Goal: Task Accomplishment & Management: Complete application form

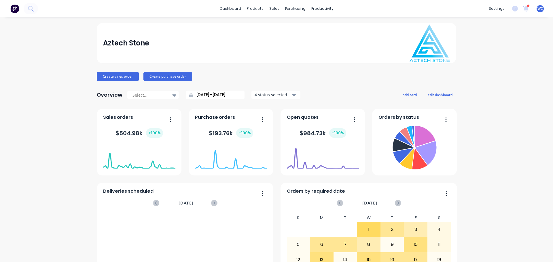
click at [50, 11] on div "dashboard products sales purchasing productivity dashboard products Product Cat…" at bounding box center [276, 8] width 553 height 17
click at [35, 7] on button at bounding box center [31, 9] width 14 height 12
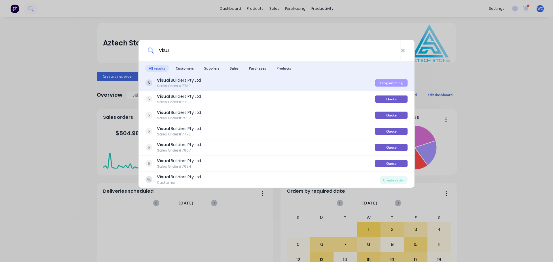
type input "visu"
click at [172, 82] on div "Visu al Builders Pty Ltd" at bounding box center [179, 80] width 44 height 6
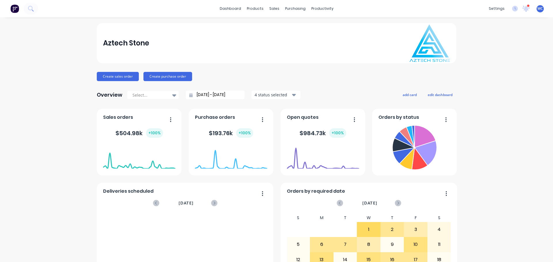
click at [69, 7] on div "dashboard products sales purchasing productivity dashboard products Product Cat…" at bounding box center [276, 8] width 553 height 17
click at [36, 5] on button at bounding box center [31, 9] width 14 height 12
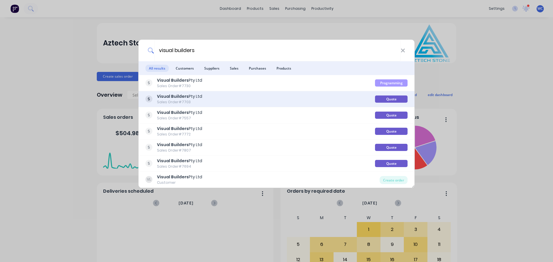
type input "visual builders"
click at [188, 95] on div "Visual Builders Pty Ltd" at bounding box center [179, 97] width 45 height 6
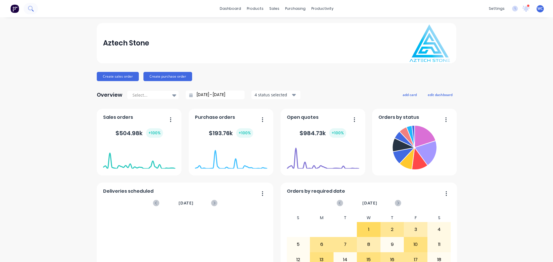
click at [32, 8] on icon at bounding box center [30, 8] width 5 height 5
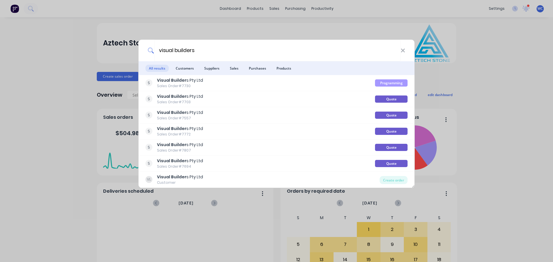
type input "visual builders"
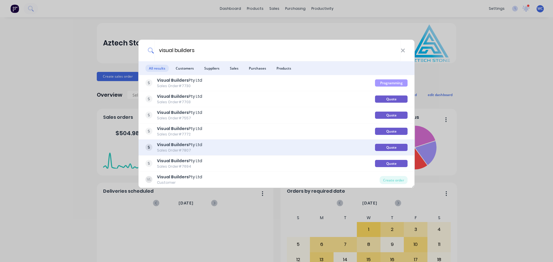
click at [187, 145] on b "Visual Builders" at bounding box center [173, 145] width 32 height 6
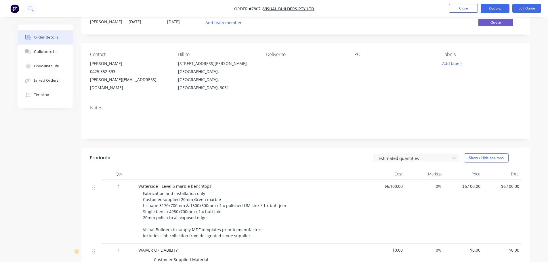
scroll to position [86, 0]
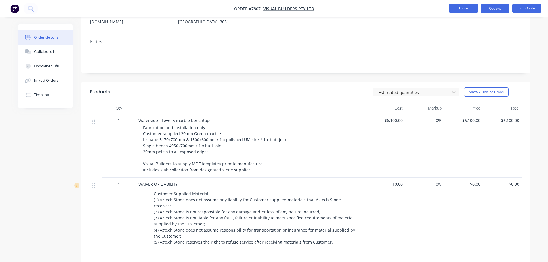
click at [461, 6] on button "Close" at bounding box center [463, 8] width 29 height 9
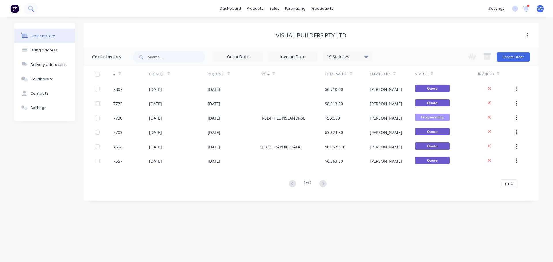
click at [33, 8] on icon at bounding box center [30, 8] width 5 height 5
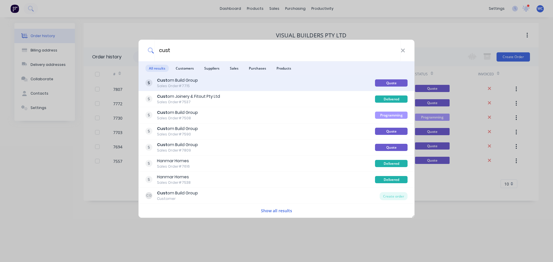
type input "cust"
click at [182, 83] on div "Cust om Build Group Sales Order #7715" at bounding box center [177, 82] width 41 height 11
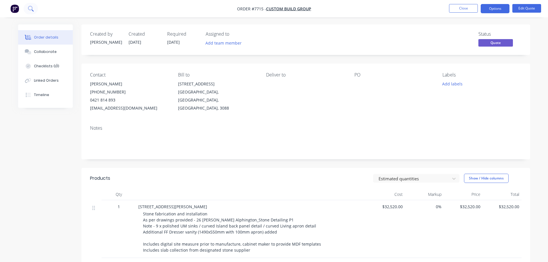
click at [33, 7] on icon at bounding box center [30, 8] width 5 height 5
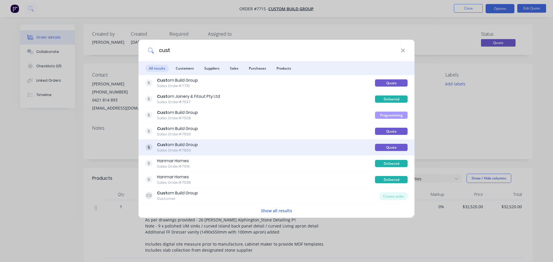
type input "cust"
click at [179, 143] on div "Cust om Build Group" at bounding box center [177, 145] width 41 height 6
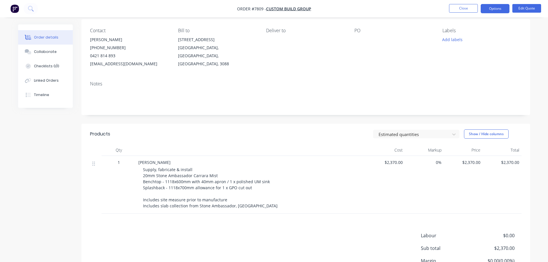
scroll to position [58, 0]
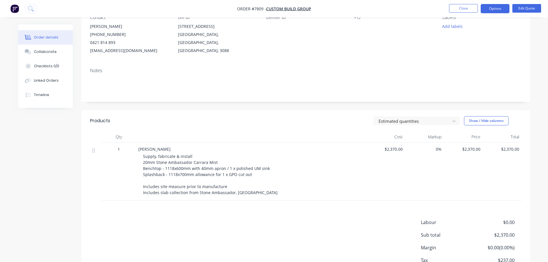
click at [157, 161] on span "Supply, fabricate & install 20mm Stone Ambassador Carrara Mist Benchtop - 1118x…" at bounding box center [210, 175] width 135 height 42
drag, startPoint x: 156, startPoint y: 163, endPoint x: 181, endPoint y: 166, distance: 25.5
click at [157, 163] on span "Supply, fabricate & install 20mm Stone Ambassador Carrara Mist Benchtop - 1118x…" at bounding box center [210, 175] width 135 height 42
click at [523, 10] on button "Edit Quote" at bounding box center [527, 8] width 29 height 9
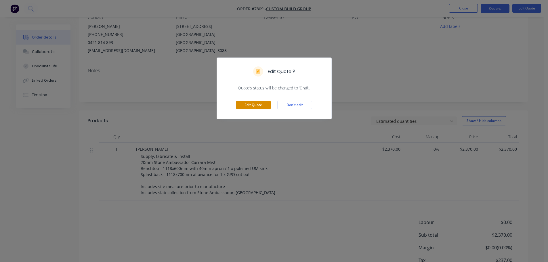
click at [262, 106] on button "Edit Quote" at bounding box center [253, 105] width 35 height 9
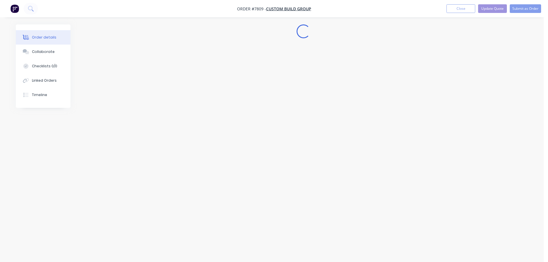
scroll to position [0, 0]
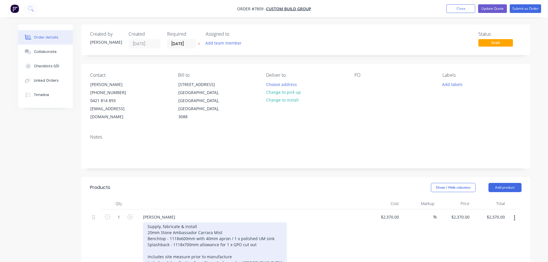
click at [161, 224] on div "Supply, fabricate & install 20mm Stone Ambassador Carrara Mist Benchtop - 1118x…" at bounding box center [215, 244] width 144 height 45
drag, startPoint x: 148, startPoint y: 236, endPoint x: 254, endPoint y: 239, distance: 106.5
click at [254, 239] on div "Supply, fabricate & install 20mm Dekton Laguna Benchtop - 1118x600mm with 40mm …" at bounding box center [215, 244] width 144 height 45
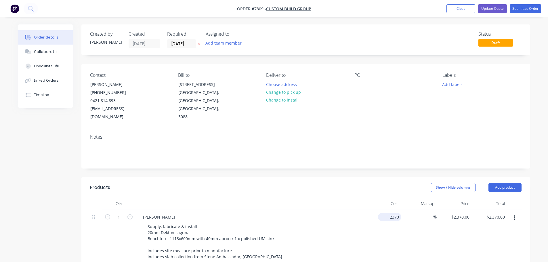
click at [385, 212] on div "2370 $2,370.00" at bounding box center [383, 238] width 35 height 56
type input "$1,650.00"
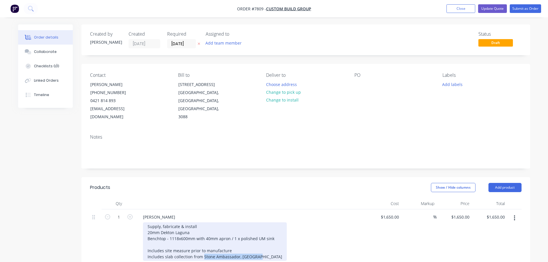
drag, startPoint x: 260, startPoint y: 248, endPoint x: 150, endPoint y: 250, distance: 110.0
click at [150, 250] on div "Supply, fabricate & install 20mm Dekton Laguna Benchtop - 1118x600mm with 40mm …" at bounding box center [215, 241] width 144 height 39
click at [212, 235] on div "Supply, fabricate & install 20mm Dekton Laguna Benchtop - 1118x600mm with 40mm …" at bounding box center [215, 241] width 144 height 39
drag, startPoint x: 146, startPoint y: 249, endPoint x: 260, endPoint y: 251, distance: 113.7
click at [260, 251] on div "Supply, fabricate & install 20mm Dekton Laguna Benchtop - 1118x600mm with 40mm …" at bounding box center [215, 241] width 144 height 39
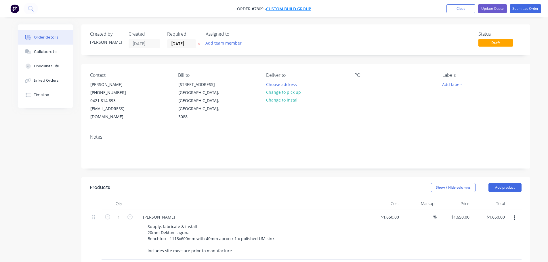
click at [287, 9] on span "Custom Build Group" at bounding box center [288, 8] width 45 height 5
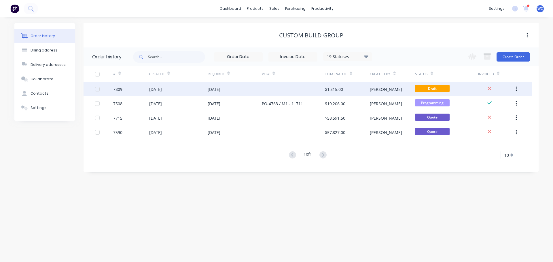
click at [220, 89] on div "[DATE]" at bounding box center [214, 89] width 13 height 6
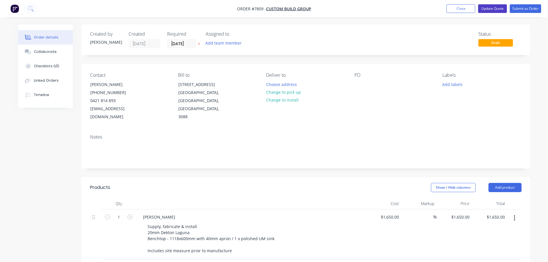
click at [495, 8] on button "Update Quote" at bounding box center [492, 8] width 29 height 9
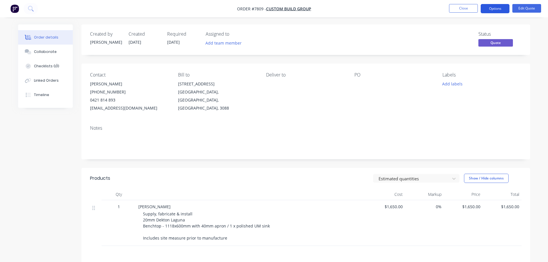
click at [495, 9] on button "Options" at bounding box center [495, 8] width 29 height 9
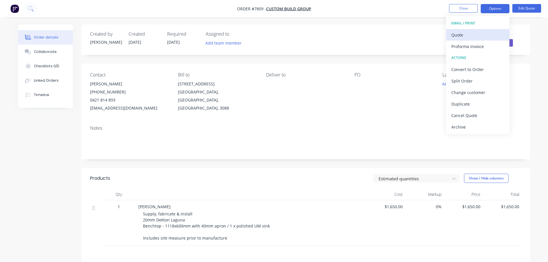
click at [466, 34] on div "Quote" at bounding box center [478, 35] width 53 height 8
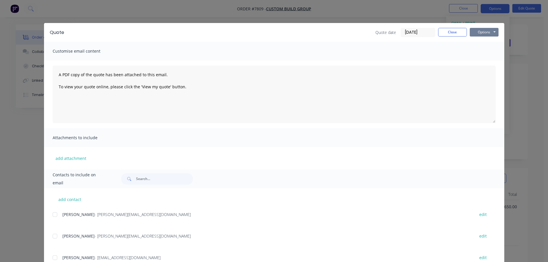
click at [480, 32] on button "Options" at bounding box center [484, 32] width 29 height 9
click at [483, 41] on button "Preview" at bounding box center [488, 42] width 37 height 9
click at [449, 33] on button "Close" at bounding box center [452, 32] width 29 height 9
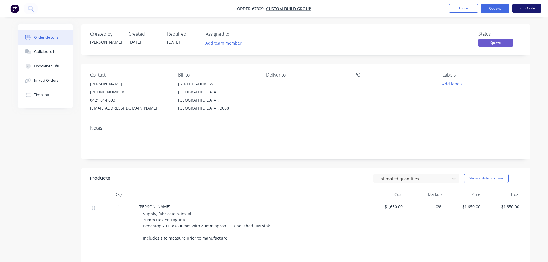
click at [525, 8] on button "Edit Quote" at bounding box center [527, 8] width 29 height 9
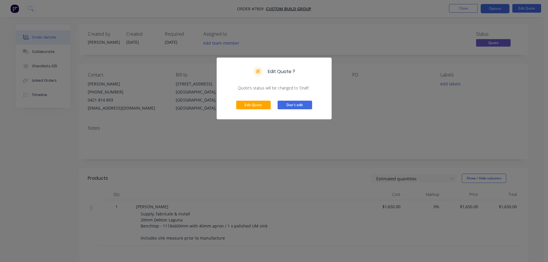
click at [295, 105] on button "Don't edit" at bounding box center [295, 105] width 35 height 9
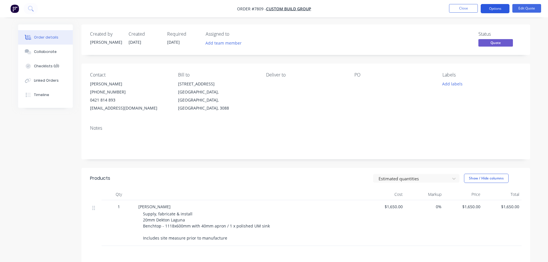
click at [495, 7] on button "Options" at bounding box center [495, 8] width 29 height 9
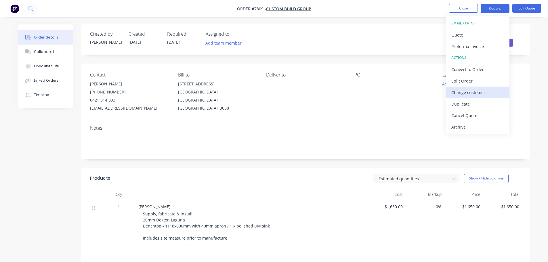
click at [465, 92] on div "Change customer" at bounding box center [478, 92] width 53 height 8
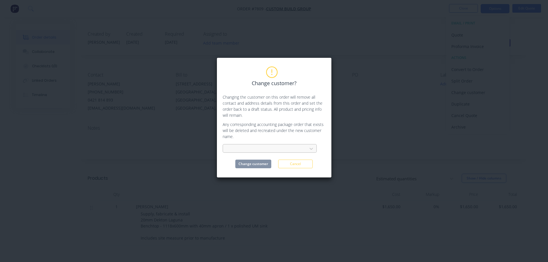
click at [298, 147] on div at bounding box center [266, 148] width 77 height 7
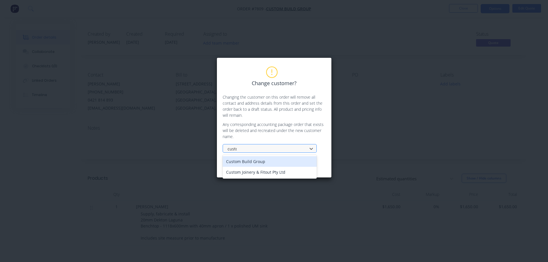
type input "custom"
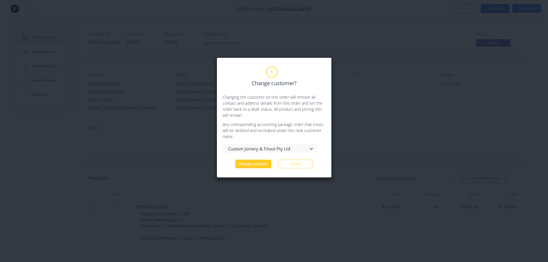
click at [251, 165] on button "Change customer" at bounding box center [253, 164] width 36 height 9
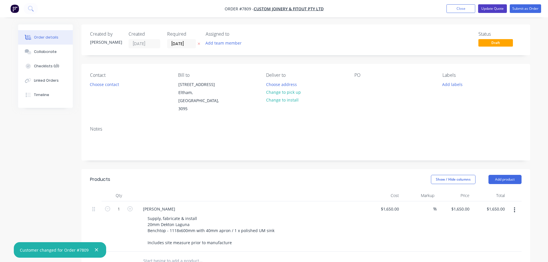
click at [497, 8] on button "Update Quote" at bounding box center [492, 8] width 29 height 9
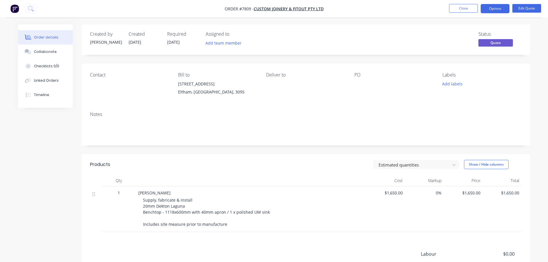
click at [497, 8] on button "Options" at bounding box center [495, 8] width 29 height 9
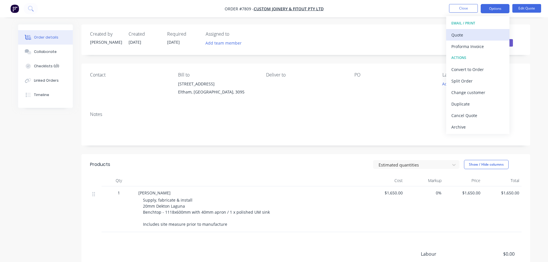
click at [466, 35] on div "Quote" at bounding box center [478, 35] width 53 height 8
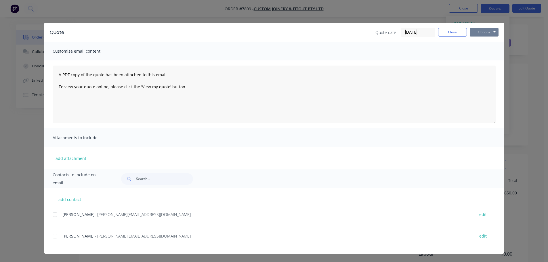
click at [486, 33] on button "Options" at bounding box center [484, 32] width 29 height 9
click at [486, 41] on button "Preview" at bounding box center [488, 42] width 37 height 9
click at [453, 33] on button "Close" at bounding box center [452, 32] width 29 height 9
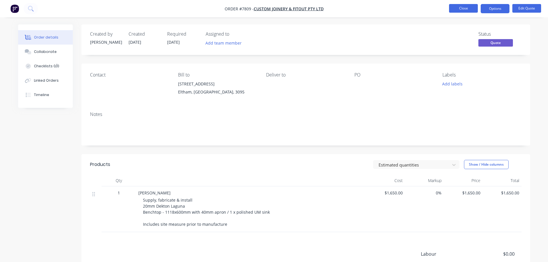
click at [465, 6] on button "Close" at bounding box center [463, 8] width 29 height 9
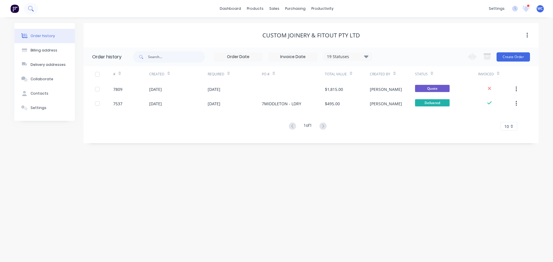
click at [37, 8] on button at bounding box center [31, 9] width 14 height 12
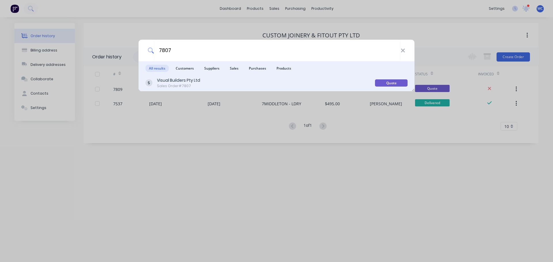
type input "7807"
click at [163, 79] on div "Visual Builders Pty Ltd" at bounding box center [178, 80] width 43 height 6
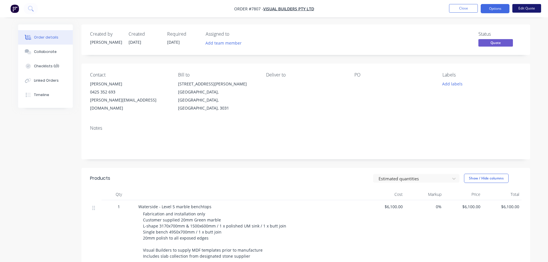
click at [531, 8] on button "Edit Quote" at bounding box center [527, 8] width 29 height 9
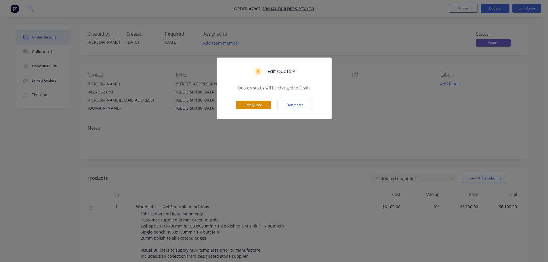
click at [264, 105] on button "Edit Quote" at bounding box center [253, 105] width 35 height 9
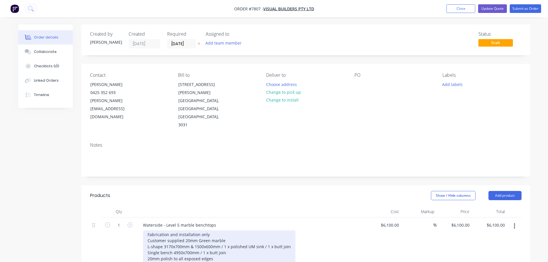
click at [212, 231] on div "Fabrication and installation only Customer supplied 20mm Green marble L-shape 3…" at bounding box center [219, 256] width 153 height 51
click at [225, 231] on div "Fabrication and installation only Customer supplied 20mm Green quartzite L-shap…" at bounding box center [219, 256] width 153 height 51
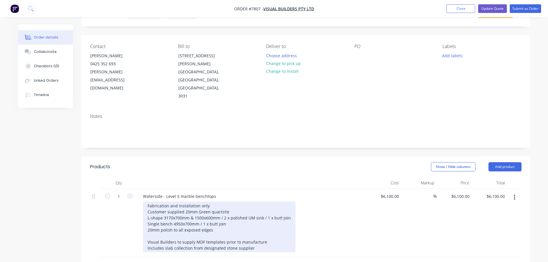
click at [174, 202] on div "Fabrication and installation only Customer supplied 20mm Green quartzite L-shap…" at bounding box center [219, 227] width 153 height 51
drag, startPoint x: 172, startPoint y: 199, endPoint x: 179, endPoint y: 201, distance: 7.0
click at [172, 202] on div "Fabrication and installation only Customer supplied 20mm Green quartzite L-shap…" at bounding box center [219, 227] width 153 height 51
click at [184, 202] on div "Fabrication and installation only Customer supplied 20mm Green quartzite L-shap…" at bounding box center [219, 227] width 153 height 51
click at [268, 202] on div "Fabrication and installation only Customer supplied 20mm Green quartzite L-shap…" at bounding box center [219, 227] width 153 height 51
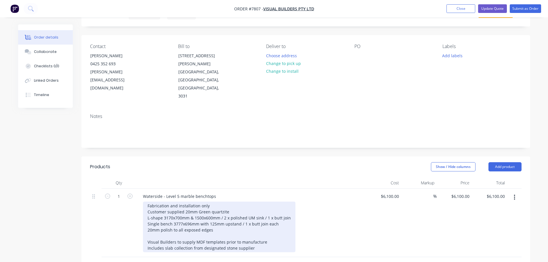
click at [165, 202] on div "Fabrication and installation only Customer supplied 20mm Green quartzite L-shap…" at bounding box center [219, 227] width 153 height 51
click at [176, 202] on div "Fabrication and installation only Customer supplied 20mm Green quartzite L-shap…" at bounding box center [219, 227] width 153 height 51
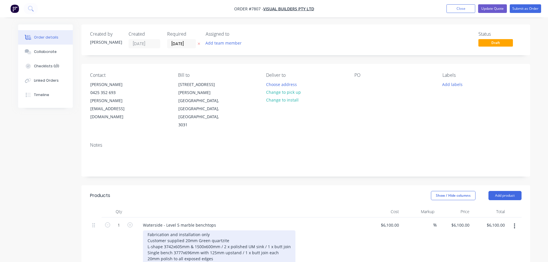
click at [207, 231] on div "Fabrication and installation only Customer supplied 20mm Green quartzite L-shap…" at bounding box center [219, 256] width 153 height 51
click at [197, 231] on div "Fabrication and installation only Customer supplied 20mm Green quartzite L-shap…" at bounding box center [219, 256] width 153 height 51
click at [224, 231] on div "Fabrication and installation only Customer supplied 20mm Green quartzite L-shap…" at bounding box center [219, 256] width 153 height 51
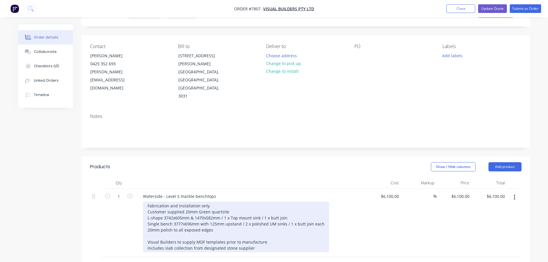
click at [322, 202] on div "Fabrication and installation only Customer supplied 20mm Green quartzite L-shap…" at bounding box center [236, 227] width 186 height 51
click at [324, 202] on div "Fabrication and installation only Customer supplied 20mm Green quartzite L-shap…" at bounding box center [236, 227] width 186 height 51
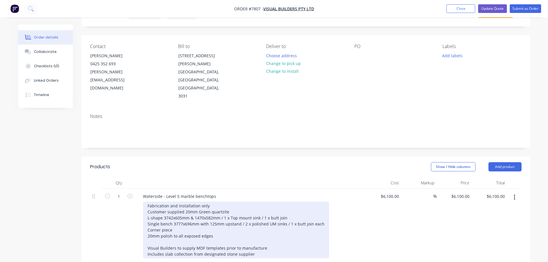
click at [183, 206] on div "Fabrication and installation only Customer supplied 20mm Green quartzite L-shap…" at bounding box center [236, 230] width 186 height 57
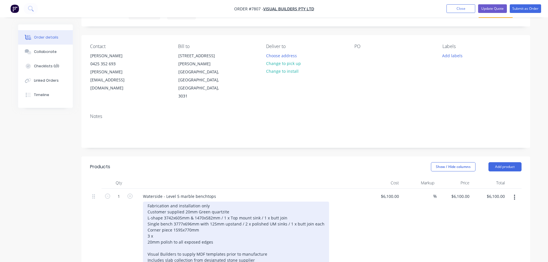
click at [159, 211] on div "Fabrication and installation only Customer supplied 20mm Green quartzite L-shap…" at bounding box center [236, 233] width 186 height 63
drag, startPoint x: 146, startPoint y: 193, endPoint x: 162, endPoint y: 201, distance: 17.8
click at [146, 202] on div "Fabrication and installation only Customer supplied 20mm Green quartzite L-shap…" at bounding box center [236, 233] width 186 height 63
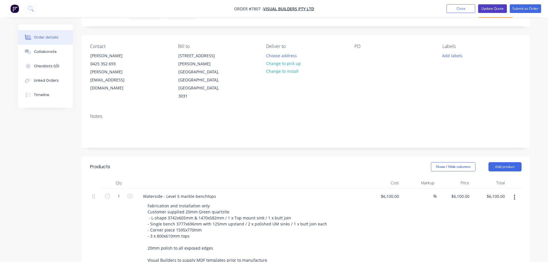
click at [490, 6] on button "Update Quote" at bounding box center [492, 8] width 29 height 9
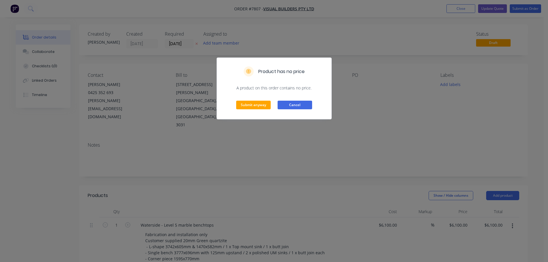
click at [291, 104] on button "Cancel" at bounding box center [295, 105] width 35 height 9
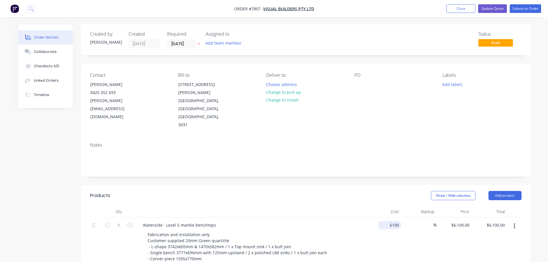
click at [383, 218] on div "6100 $6,100.00" at bounding box center [383, 261] width 35 height 87
type input "$7,655.00"
click at [492, 7] on button "Update Quote" at bounding box center [492, 8] width 29 height 9
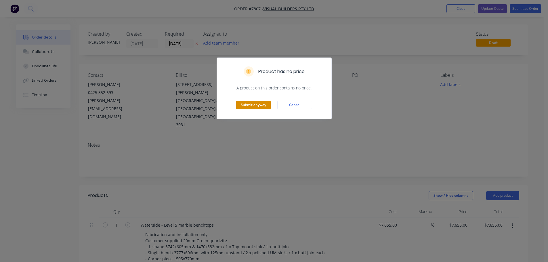
click at [259, 106] on button "Submit anyway" at bounding box center [253, 105] width 35 height 9
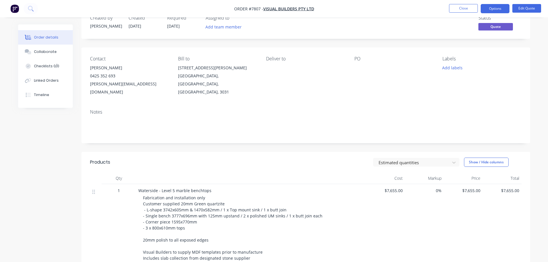
scroll to position [58, 0]
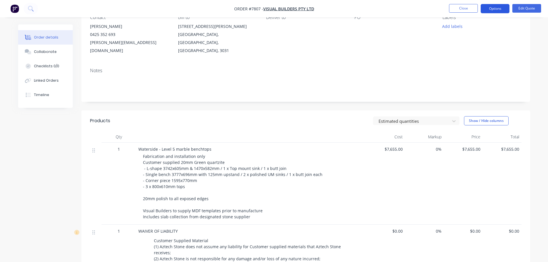
click at [503, 5] on button "Options" at bounding box center [495, 8] width 29 height 9
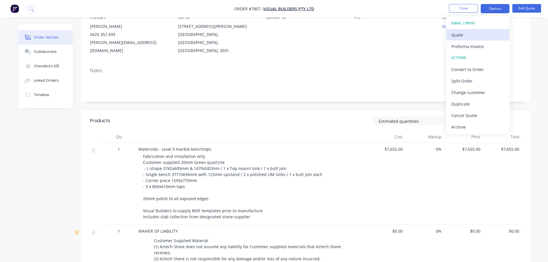
click at [457, 35] on div "Quote" at bounding box center [478, 35] width 53 height 8
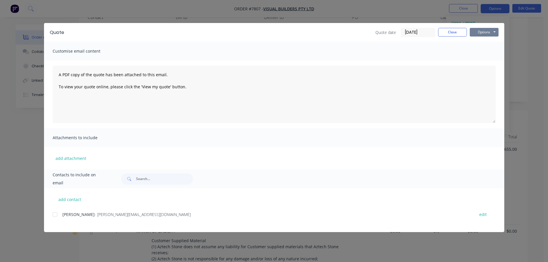
click at [478, 33] on button "Options" at bounding box center [484, 32] width 29 height 9
click at [479, 41] on button "Preview" at bounding box center [488, 42] width 37 height 9
click at [459, 33] on button "Close" at bounding box center [452, 32] width 29 height 9
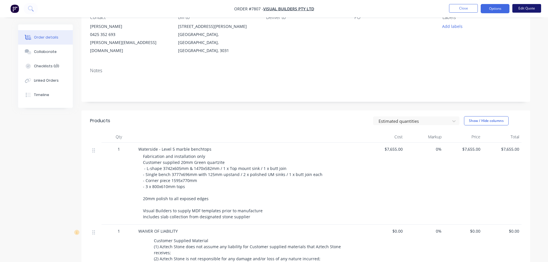
click at [526, 5] on button "Edit Quote" at bounding box center [527, 8] width 29 height 9
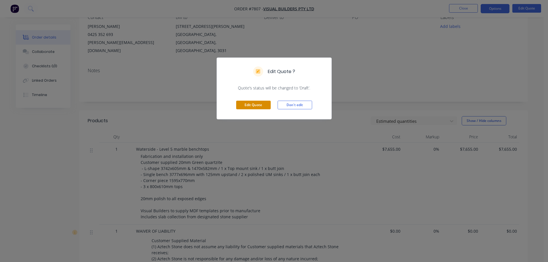
click at [258, 104] on button "Edit Quote" at bounding box center [253, 105] width 35 height 9
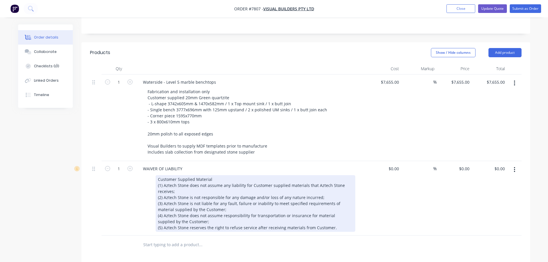
scroll to position [144, 0]
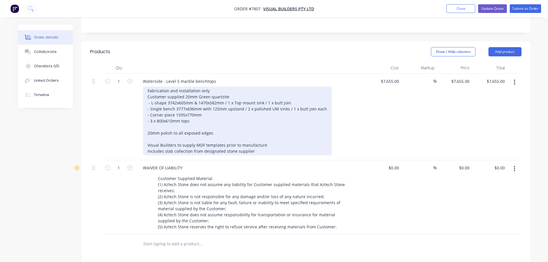
click at [146, 120] on div "Fabrication and installation only Customer supplied 20mm Green quartzite - L-sh…" at bounding box center [237, 121] width 189 height 69
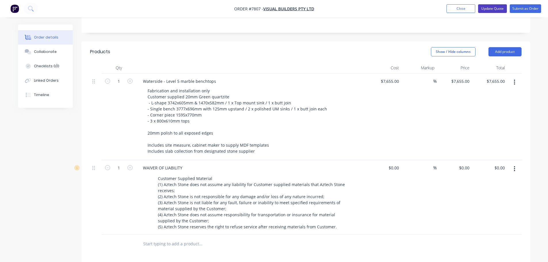
click at [492, 5] on button "Update Quote" at bounding box center [492, 8] width 29 height 9
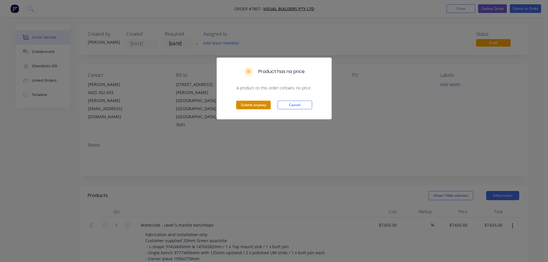
click at [257, 102] on button "Submit anyway" at bounding box center [253, 105] width 35 height 9
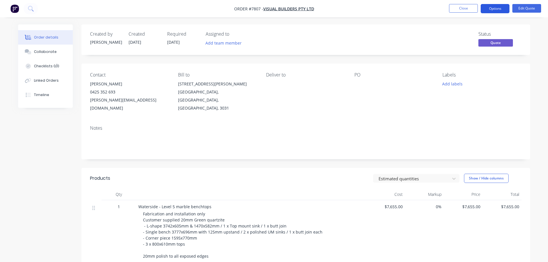
click at [496, 9] on button "Options" at bounding box center [495, 8] width 29 height 9
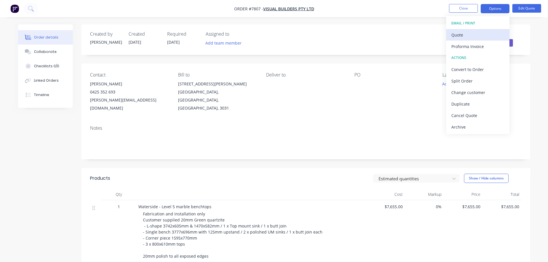
click at [473, 33] on div "Quote" at bounding box center [478, 35] width 53 height 8
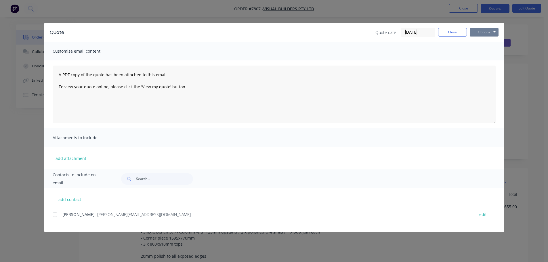
click at [482, 33] on button "Options" at bounding box center [484, 32] width 29 height 9
click at [486, 39] on button "Preview" at bounding box center [488, 42] width 37 height 9
click at [463, 31] on button "Close" at bounding box center [452, 32] width 29 height 9
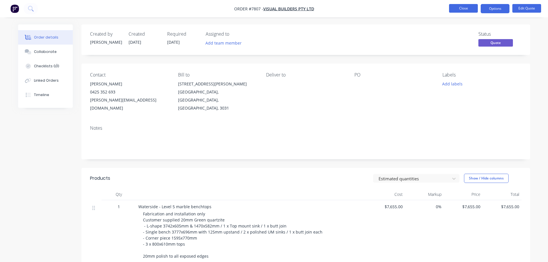
click at [463, 9] on button "Close" at bounding box center [463, 8] width 29 height 9
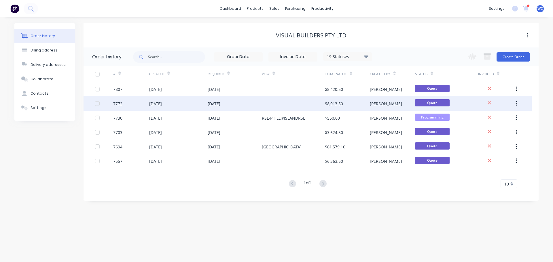
click at [124, 104] on div "7772" at bounding box center [131, 103] width 36 height 14
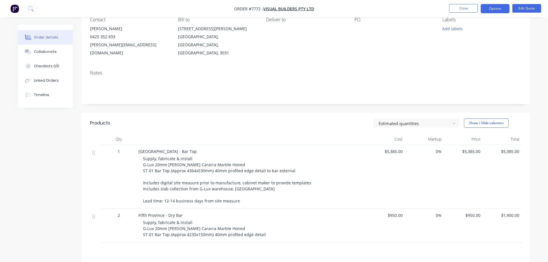
scroll to position [58, 0]
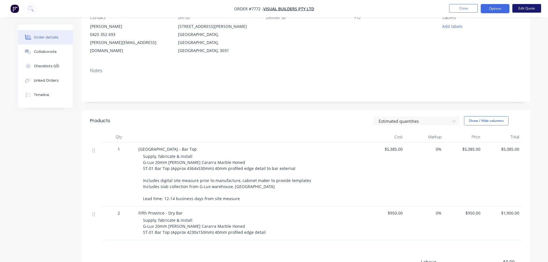
click at [524, 7] on button "Edit Quote" at bounding box center [527, 8] width 29 height 9
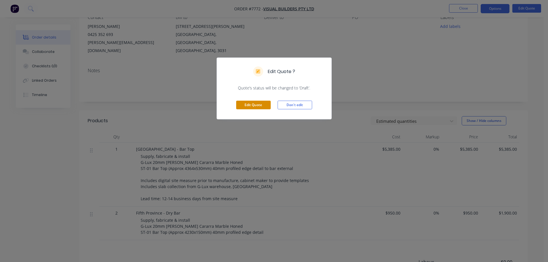
click at [254, 102] on button "Edit Quote" at bounding box center [253, 105] width 35 height 9
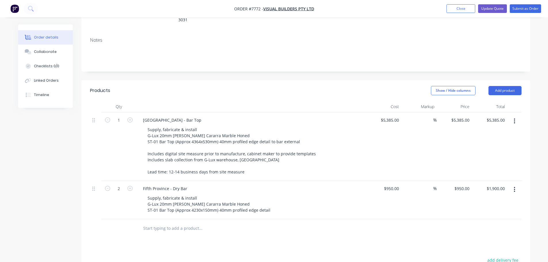
scroll to position [115, 0]
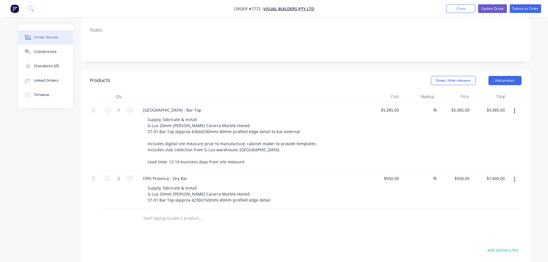
click at [151, 213] on input "text" at bounding box center [200, 219] width 115 height 12
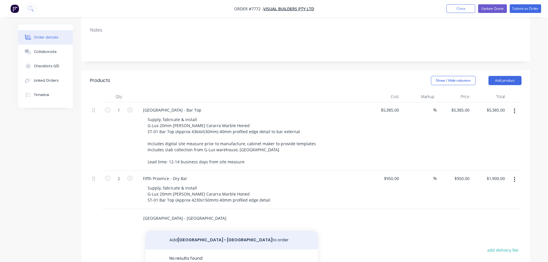
type input "[GEOGRAPHIC_DATA] - [GEOGRAPHIC_DATA]"
click at [203, 231] on button "Add [GEOGRAPHIC_DATA] - Kitchen Pass to order" at bounding box center [231, 240] width 173 height 18
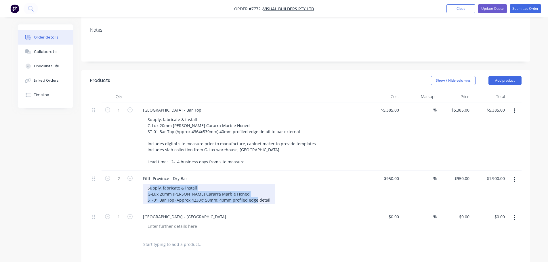
drag, startPoint x: 149, startPoint y: 163, endPoint x: 268, endPoint y: 179, distance: 120.1
click at [268, 184] on div "Supply, fabricate & install G-Lux 20mm [PERSON_NAME] Cararra Marble Honed ST-01…" at bounding box center [209, 194] width 132 height 20
copy div "upply, fabricate & install G-Lux 20mm [PERSON_NAME] Cararra Marble Honed ST-01 …"
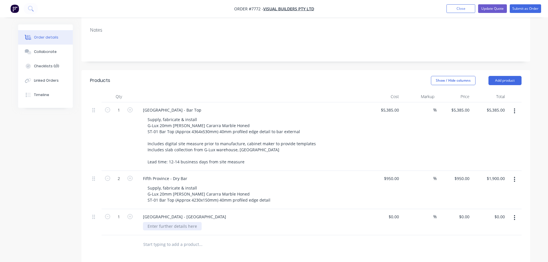
click at [163, 222] on div at bounding box center [172, 226] width 59 height 8
paste div
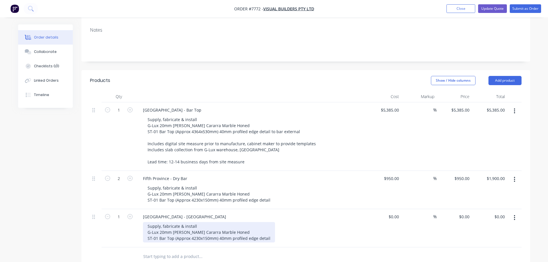
click at [190, 222] on div "Supply, fabricate & install G-Lux 20mm [PERSON_NAME] Cararra Marble Honed ST-01…" at bounding box center [209, 232] width 132 height 20
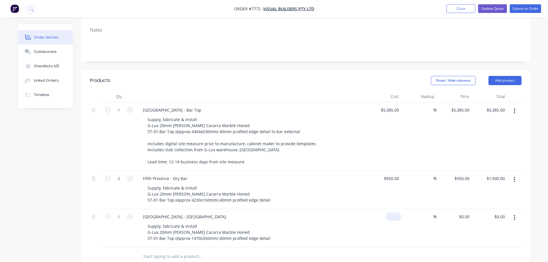
click at [390, 209] on div "$0.00" at bounding box center [383, 228] width 35 height 38
type input "$2,360.00"
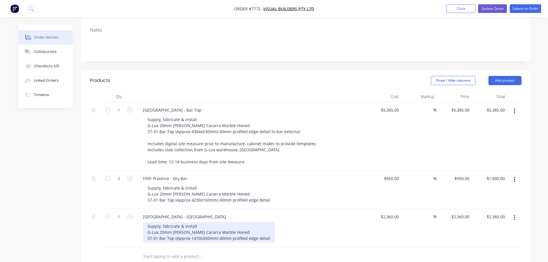
click at [269, 222] on div "Supply, fabricate & install G-Lux 20mm [PERSON_NAME] Cararra Marble Honed ST-01…" at bounding box center [209, 232] width 132 height 20
click at [270, 222] on div "Supply, fabricate & install G-Lux 20mm [PERSON_NAME] Cararra Marble Honed ST-01…" at bounding box center [209, 232] width 132 height 20
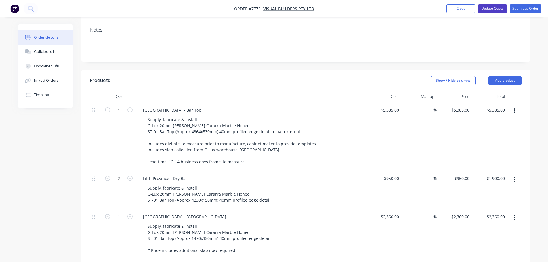
click at [498, 8] on button "Update Quote" at bounding box center [492, 8] width 29 height 9
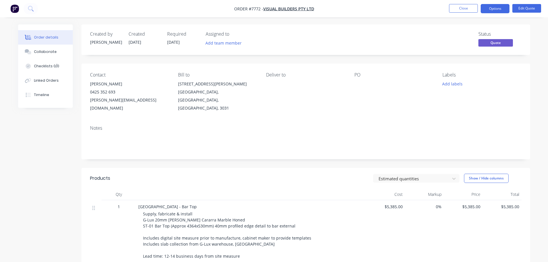
click at [498, 8] on button "Options" at bounding box center [495, 8] width 29 height 9
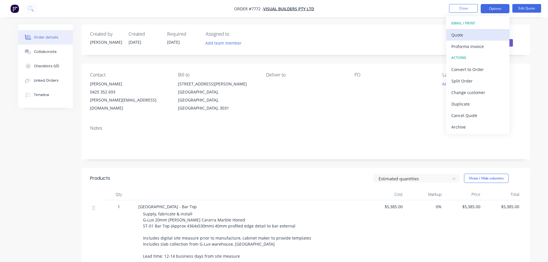
click at [469, 36] on div "Quote" at bounding box center [478, 35] width 53 height 8
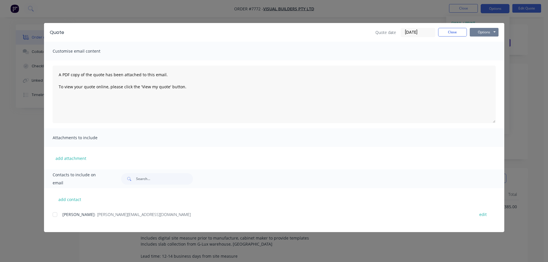
click at [483, 31] on button "Options" at bounding box center [484, 32] width 29 height 9
click at [486, 42] on button "Preview" at bounding box center [488, 42] width 37 height 9
drag, startPoint x: 451, startPoint y: 30, endPoint x: 456, endPoint y: 29, distance: 5.3
click at [451, 30] on button "Close" at bounding box center [452, 32] width 29 height 9
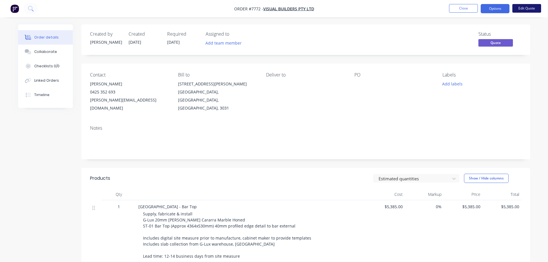
click at [522, 9] on button "Edit Quote" at bounding box center [527, 8] width 29 height 9
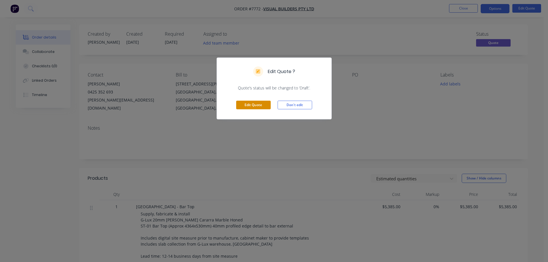
click at [258, 104] on button "Edit Quote" at bounding box center [253, 105] width 35 height 9
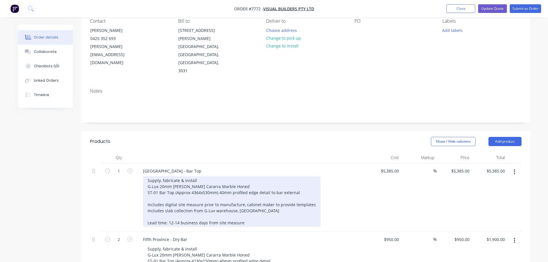
scroll to position [58, 0]
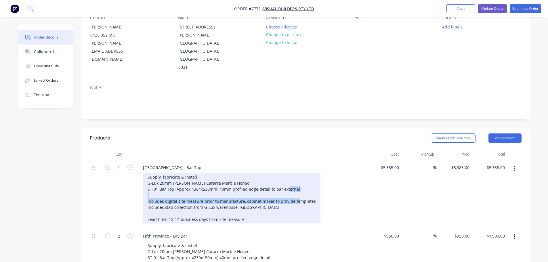
drag, startPoint x: 147, startPoint y: 176, endPoint x: 308, endPoint y: 178, distance: 160.9
click at [310, 177] on div "Supply, fabricate & install G-Lux 20mm [PERSON_NAME] Cararra Marble Honed ST-01…" at bounding box center [232, 198] width 178 height 51
copy div "Includes digital site measure prior to manufacture, cabinet maker to provide te…"
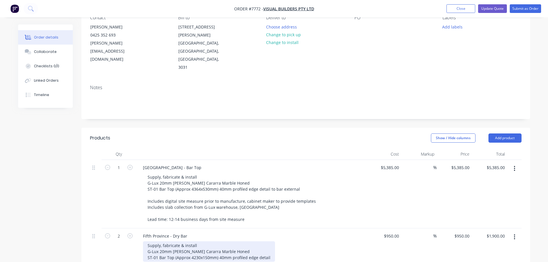
click at [270, 241] on div "Supply, fabricate & install G-Lux 20mm [PERSON_NAME] Cararra Marble Honed ST-01…" at bounding box center [209, 251] width 132 height 20
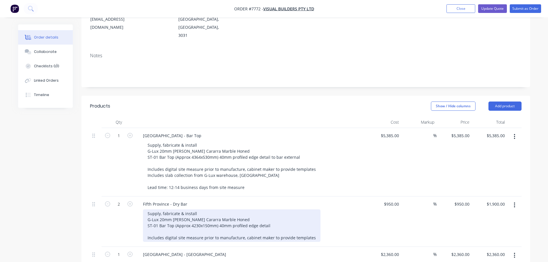
scroll to position [144, 0]
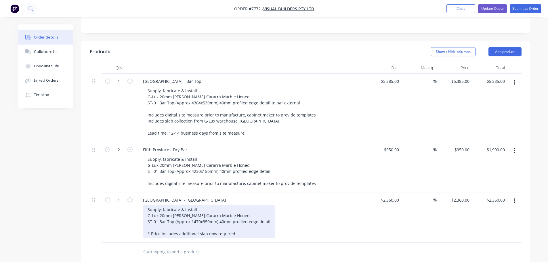
click at [269, 206] on div "Supply, fabricate & install G-Lux 20mm [PERSON_NAME] Cararra Marble Honed ST-01…" at bounding box center [209, 222] width 132 height 33
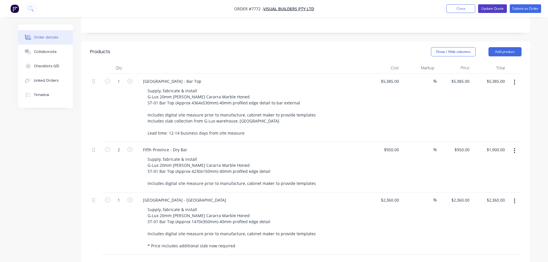
click at [499, 9] on button "Update Quote" at bounding box center [492, 8] width 29 height 9
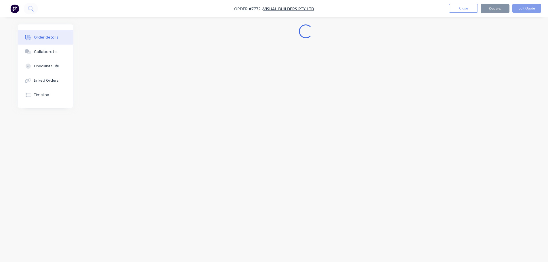
scroll to position [0, 0]
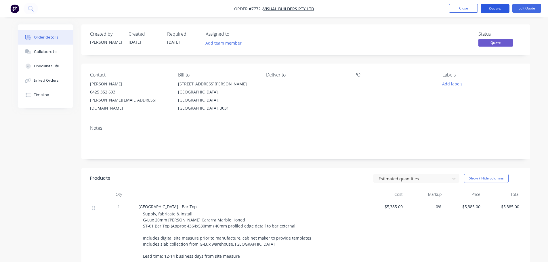
click at [494, 8] on button "Options" at bounding box center [495, 8] width 29 height 9
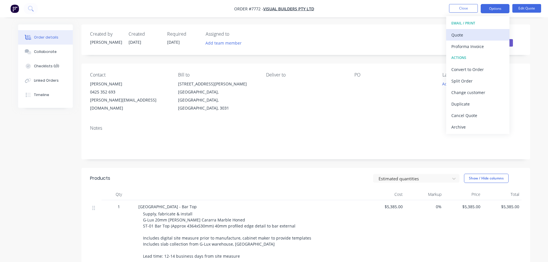
click at [464, 36] on div "Quote" at bounding box center [478, 35] width 53 height 8
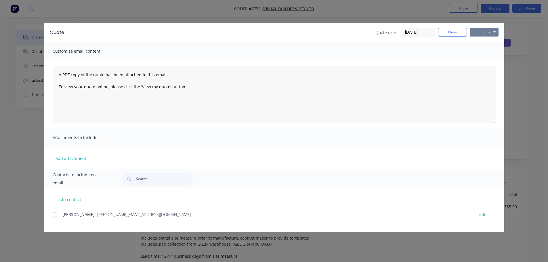
click at [485, 33] on button "Options" at bounding box center [484, 32] width 29 height 9
click at [485, 41] on button "Preview" at bounding box center [488, 42] width 37 height 9
click at [452, 32] on button "Close" at bounding box center [452, 32] width 29 height 9
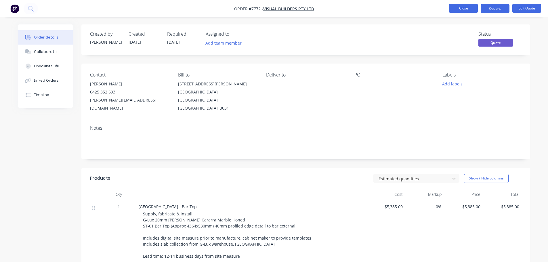
click at [466, 7] on button "Close" at bounding box center [463, 8] width 29 height 9
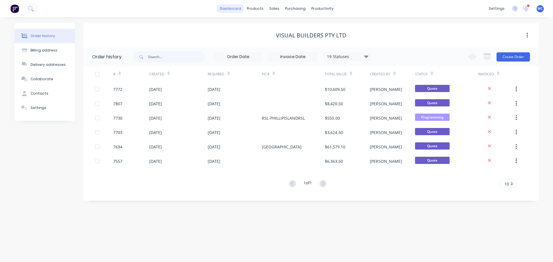
click at [234, 8] on link "dashboard" at bounding box center [230, 8] width 27 height 9
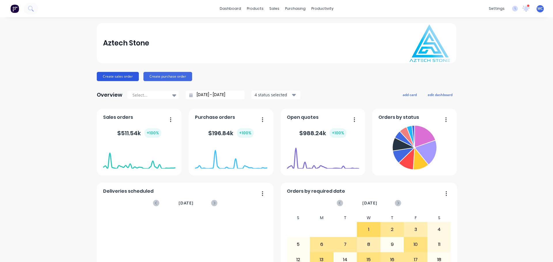
click at [122, 75] on button "Create sales order" at bounding box center [118, 76] width 42 height 9
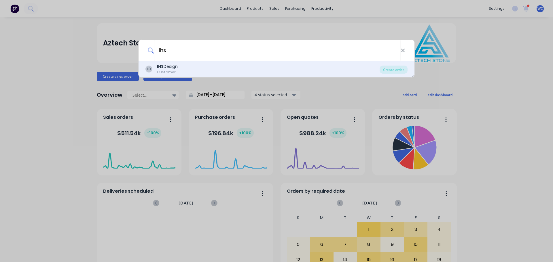
type input "ihs"
click at [167, 66] on div "IHS Design" at bounding box center [167, 67] width 21 height 6
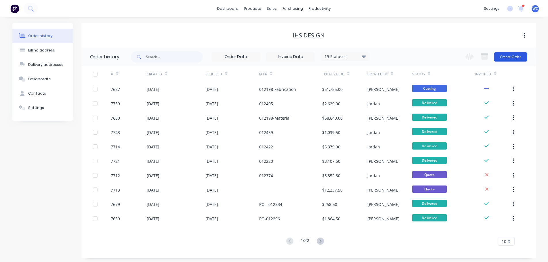
click at [513, 56] on button "Create Order" at bounding box center [510, 56] width 33 height 9
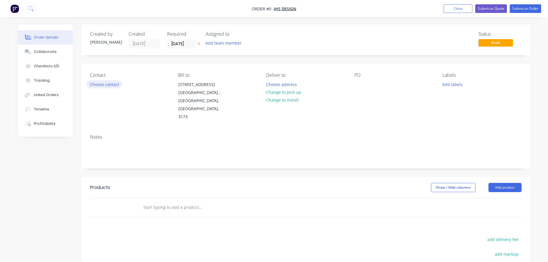
click at [101, 85] on button "Choose contact" at bounding box center [104, 84] width 35 height 8
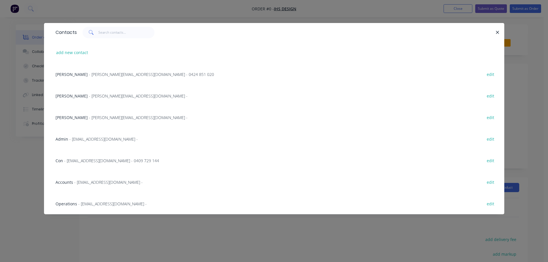
click at [87, 159] on span "- [EMAIL_ADDRESS][DOMAIN_NAME] - 0409 729 144" at bounding box center [111, 160] width 95 height 5
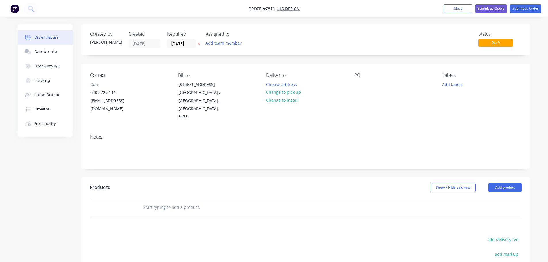
click at [160, 202] on input "text" at bounding box center [200, 208] width 115 height 12
click at [148, 202] on input "text" at bounding box center [200, 208] width 115 height 12
click at [149, 202] on input "STnBARRFT" at bounding box center [200, 208] width 115 height 12
click at [169, 202] on input "STNBARRFT" at bounding box center [200, 208] width 115 height 12
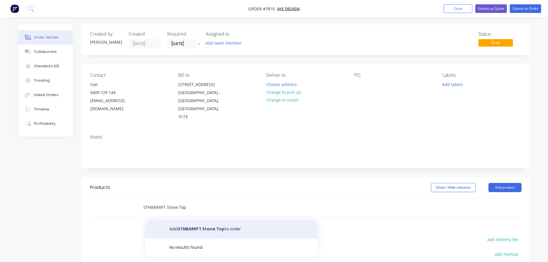
type input "STNBARRFT Stone Top"
click at [182, 220] on button "Add STNBARRFT Stone Top to order" at bounding box center [231, 229] width 173 height 18
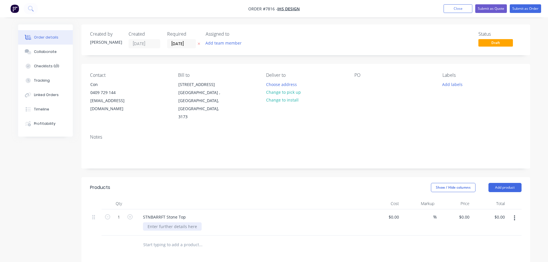
click at [170, 222] on div at bounding box center [172, 226] width 59 height 8
type input "$520.00"
click at [118, 213] on input "1" at bounding box center [118, 217] width 15 height 9
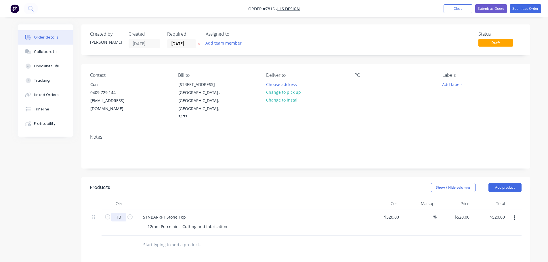
type input "13"
type input "$6,760.00"
click at [149, 239] on input "text" at bounding box center [200, 245] width 115 height 12
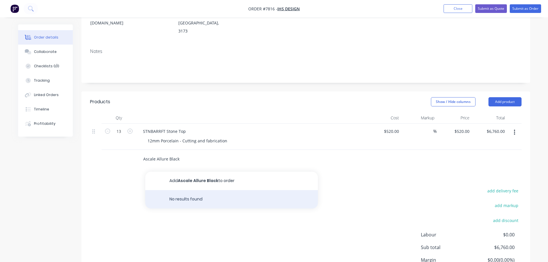
scroll to position [86, 0]
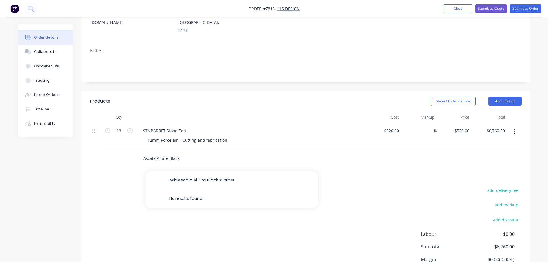
drag, startPoint x: 179, startPoint y: 142, endPoint x: 140, endPoint y: 142, distance: 39.7
click at [140, 153] on div "Ascale Allure Black Add Ascale Allure Black to order No results found" at bounding box center [224, 159] width 173 height 12
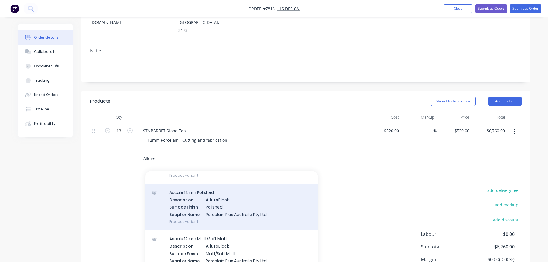
scroll to position [58, 0]
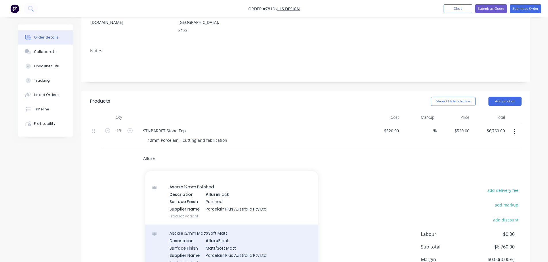
type input "Allure"
click at [217, 225] on div "Ascale 12mm Matt/Soft Matt Description Allure Black Surface Finish Matt/Soft Ma…" at bounding box center [231, 248] width 173 height 46
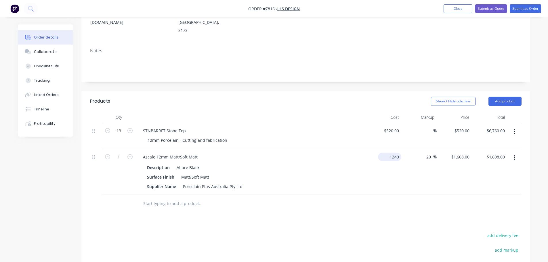
click at [382, 149] on div "1340 $1,340.00" at bounding box center [383, 171] width 35 height 45
type input "$1,250.00"
type input "$1,500.00"
type input "0"
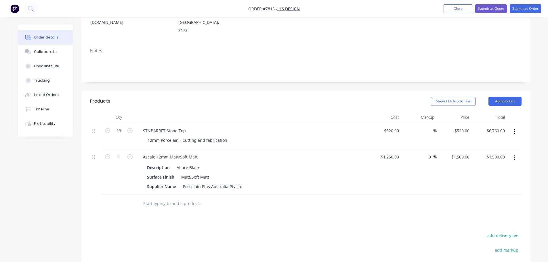
type input "1250"
type input "$1,250.00"
click at [130, 154] on icon "button" at bounding box center [130, 156] width 5 height 5
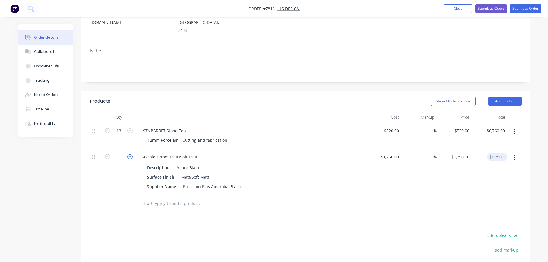
type input "2"
type input "$2,500.00"
click at [130, 154] on icon "button" at bounding box center [130, 156] width 5 height 5
type input "3"
type input "$3,750.00"
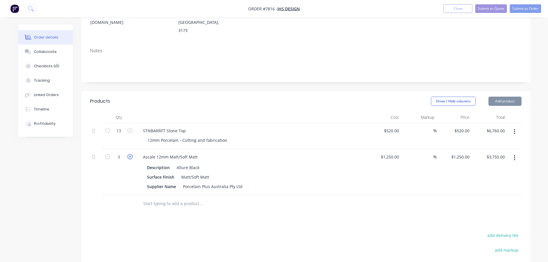
click at [130, 154] on icon "button" at bounding box center [130, 156] width 5 height 5
type input "4"
type input "$5,000.00"
click at [130, 154] on icon "button" at bounding box center [130, 156] width 5 height 5
type input "5"
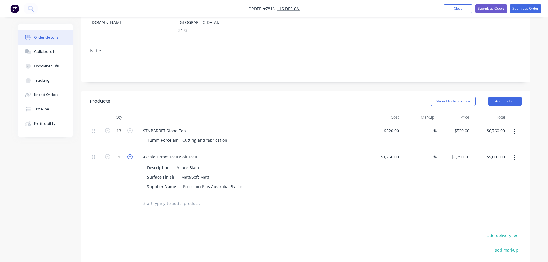
type input "$6,250.00"
click at [130, 154] on icon "button" at bounding box center [130, 156] width 5 height 5
type input "6"
type input "$7,500.00"
click at [159, 198] on input "text" at bounding box center [200, 204] width 115 height 12
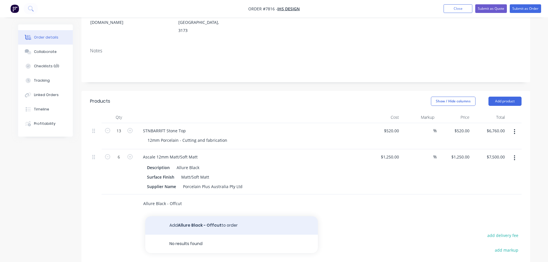
type input "Allure Black - Offcut"
click at [190, 216] on button "Add Allure Black - Offcut to order" at bounding box center [231, 225] width 173 height 18
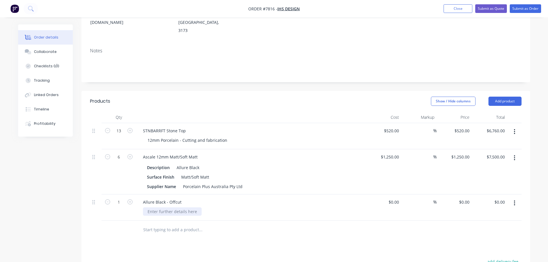
click at [162, 208] on div at bounding box center [172, 212] width 59 height 8
click at [389, 195] on div "$0.00" at bounding box center [383, 208] width 35 height 26
type input "$450.00"
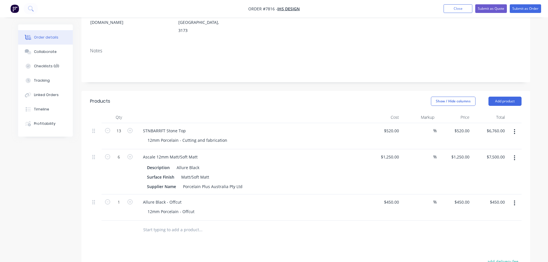
click at [200, 208] on div "12mm Porcelain - Offcut" at bounding box center [253, 212] width 221 height 8
click at [197, 208] on div "12mm Porcelain - Offcut" at bounding box center [171, 212] width 56 height 8
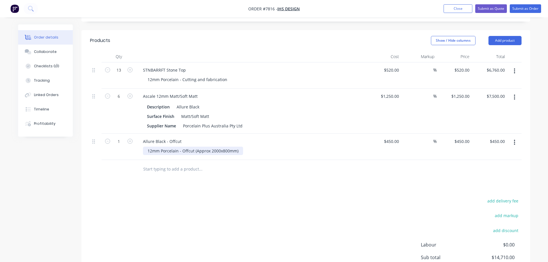
scroll to position [137, 0]
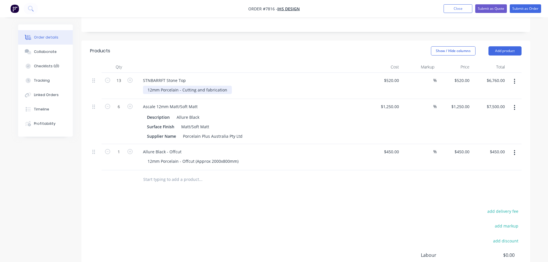
click at [227, 86] on div "12mm Porcelain - Cutting and fabrication" at bounding box center [187, 90] width 89 height 8
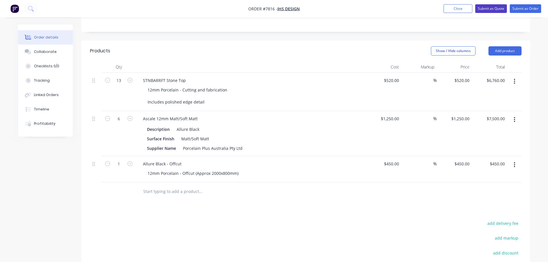
click at [489, 8] on button "Submit as Quote" at bounding box center [491, 8] width 32 height 9
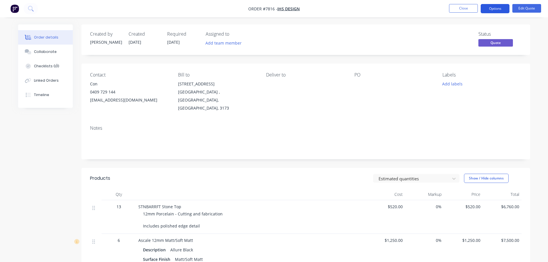
click at [495, 9] on button "Options" at bounding box center [495, 8] width 29 height 9
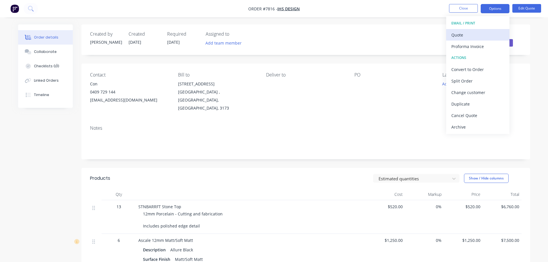
click at [466, 33] on div "Quote" at bounding box center [478, 35] width 53 height 8
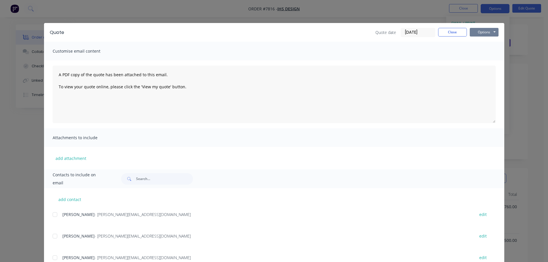
click at [478, 34] on button "Options" at bounding box center [484, 32] width 29 height 9
click at [484, 43] on button "Preview" at bounding box center [488, 42] width 37 height 9
click at [463, 31] on button "Close" at bounding box center [452, 32] width 29 height 9
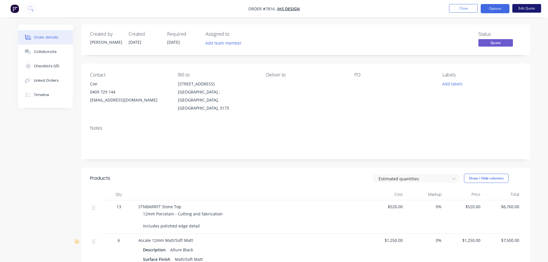
click at [521, 7] on button "Edit Quote" at bounding box center [527, 8] width 29 height 9
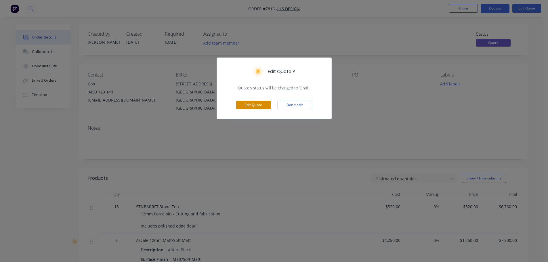
click at [250, 105] on button "Edit Quote" at bounding box center [253, 105] width 35 height 9
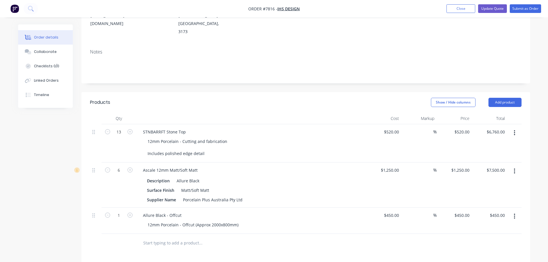
scroll to position [86, 0]
click at [517, 210] on button "button" at bounding box center [515, 215] width 14 height 10
click at [482, 261] on div "Delete" at bounding box center [494, 265] width 44 height 8
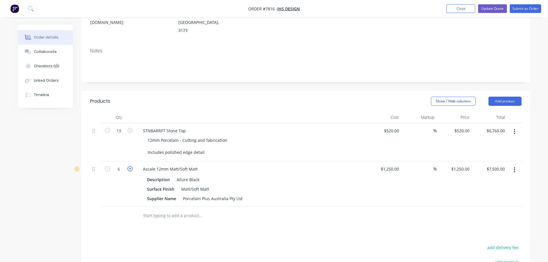
click at [129, 166] on icon "button" at bounding box center [130, 168] width 5 height 5
type input "7"
type input "$8,750.00"
click at [493, 7] on button "Update Quote" at bounding box center [492, 8] width 29 height 9
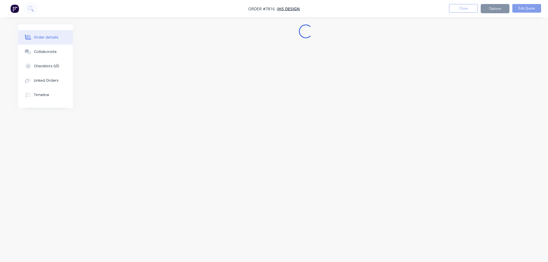
scroll to position [0, 0]
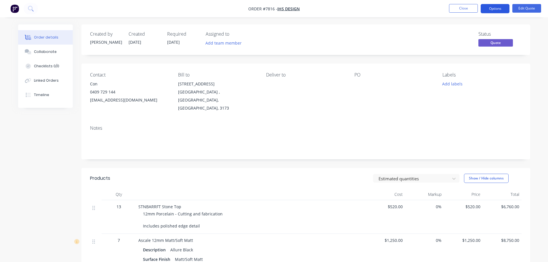
click at [494, 8] on button "Options" at bounding box center [495, 8] width 29 height 9
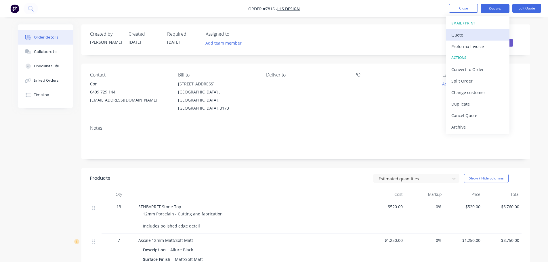
click at [467, 34] on div "Quote" at bounding box center [478, 35] width 53 height 8
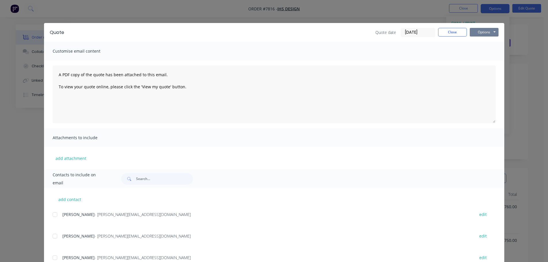
click at [476, 31] on button "Options" at bounding box center [484, 32] width 29 height 9
click at [481, 42] on button "Preview" at bounding box center [488, 42] width 37 height 9
click at [456, 31] on button "Close" at bounding box center [452, 32] width 29 height 9
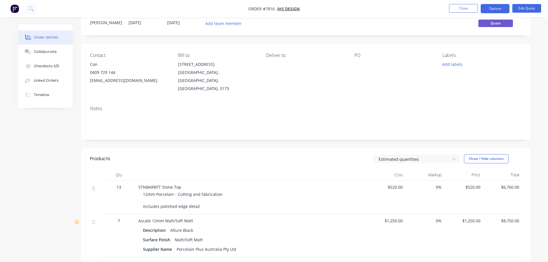
scroll to position [29, 0]
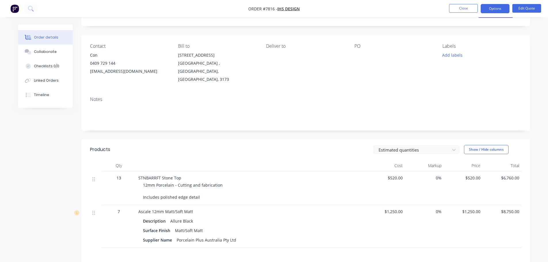
click at [195, 190] on span "12mm Porcelain - Cutting and fabrication Includes polished edge detail" at bounding box center [183, 191] width 80 height 18
click at [197, 188] on span "12mm Porcelain - Cutting and fabrication Includes polished edge detail" at bounding box center [183, 191] width 80 height 18
click at [176, 190] on span "12mm Porcelain - Cutting and fabrication Includes polished edge detail" at bounding box center [183, 191] width 80 height 18
click at [521, 5] on button "Edit Quote" at bounding box center [527, 8] width 29 height 9
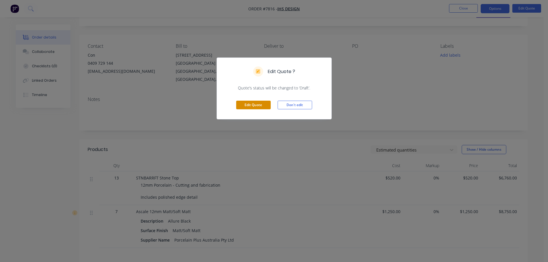
click at [252, 105] on button "Edit Quote" at bounding box center [253, 105] width 35 height 9
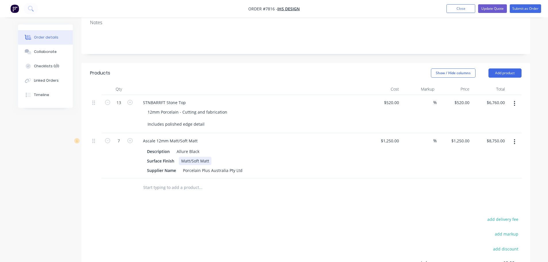
scroll to position [115, 0]
drag, startPoint x: 180, startPoint y: 108, endPoint x: 195, endPoint y: 112, distance: 14.9
click at [180, 108] on div "12mm Porcelain - Cutting and fabrication Includes polished edge detail" at bounding box center [187, 117] width 89 height 20
click at [494, 10] on button "Update Quote" at bounding box center [492, 8] width 29 height 9
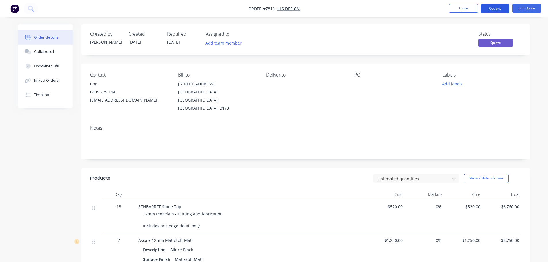
click at [490, 9] on button "Options" at bounding box center [495, 8] width 29 height 9
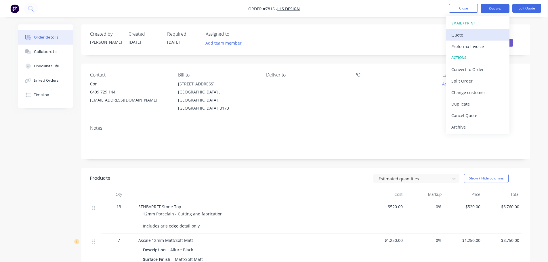
click at [463, 32] on div "Quote" at bounding box center [478, 35] width 53 height 8
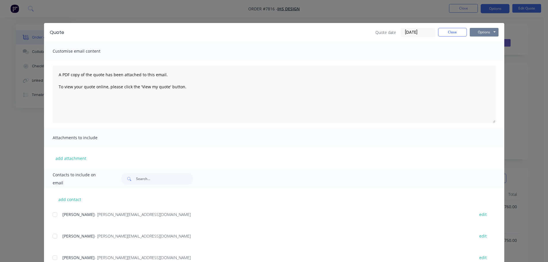
click at [475, 31] on button "Options" at bounding box center [484, 32] width 29 height 9
click at [482, 41] on button "Preview" at bounding box center [488, 42] width 37 height 9
click at [447, 32] on button "Close" at bounding box center [452, 32] width 29 height 9
